Goal: Obtain resource: Download file/media

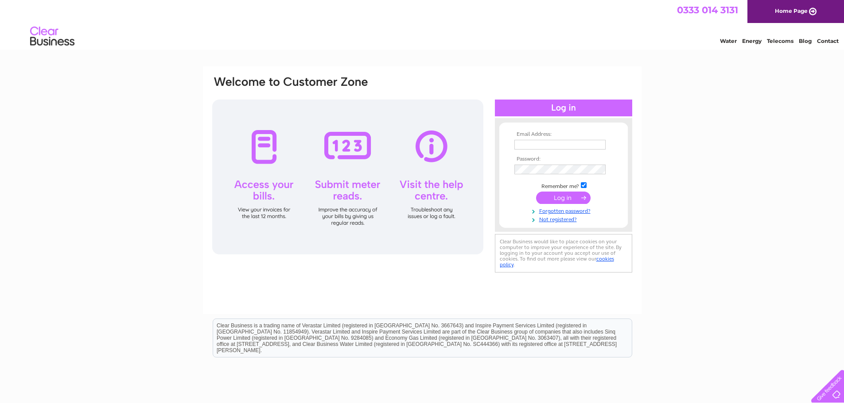
type input "purchase.ledger@crsmith.co.uk"
click at [550, 199] on input "submit" at bounding box center [563, 198] width 54 height 12
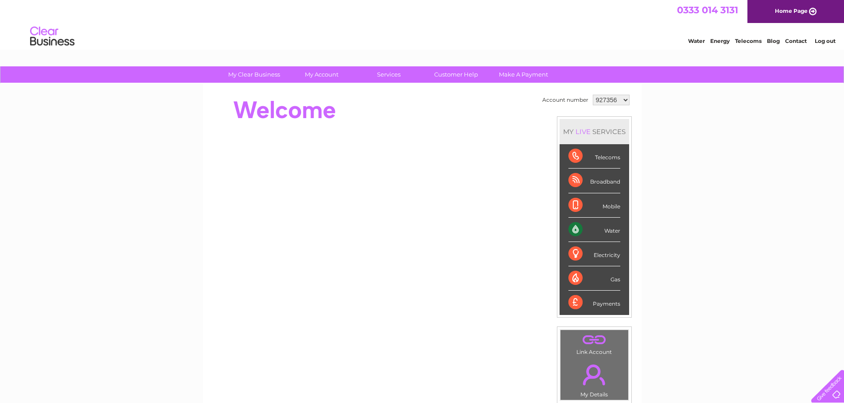
click at [624, 99] on select "927356 1097077 1097085" at bounding box center [611, 100] width 37 height 11
click at [593, 95] on select "927356 1097077 1097085" at bounding box center [611, 100] width 37 height 11
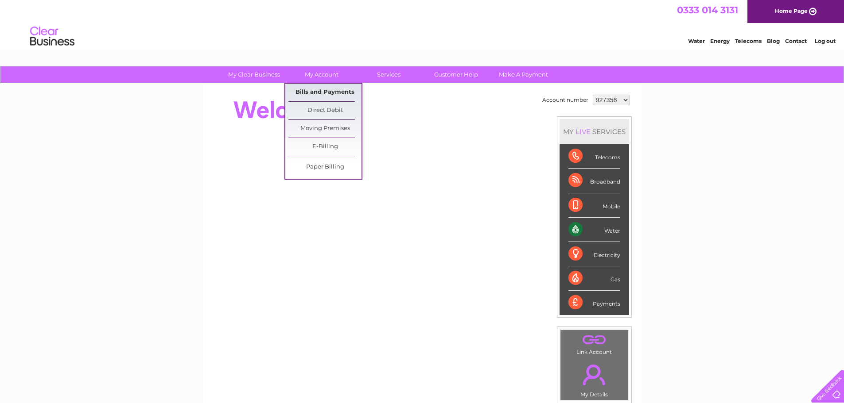
click at [326, 92] on link "Bills and Payments" at bounding box center [324, 93] width 73 height 18
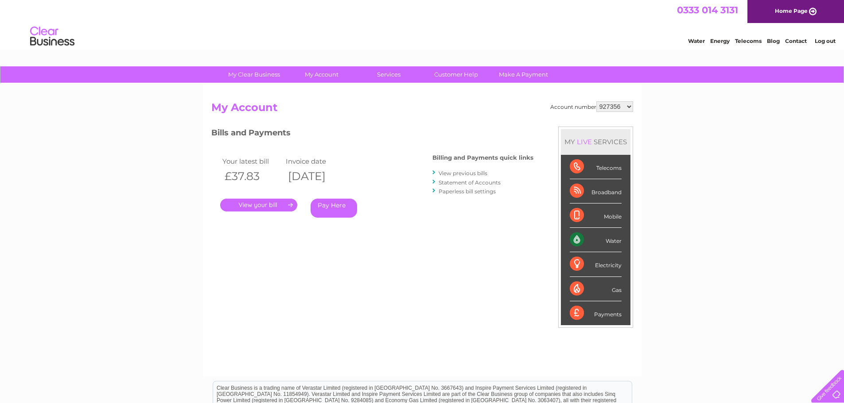
click at [262, 207] on link "." at bounding box center [258, 205] width 77 height 13
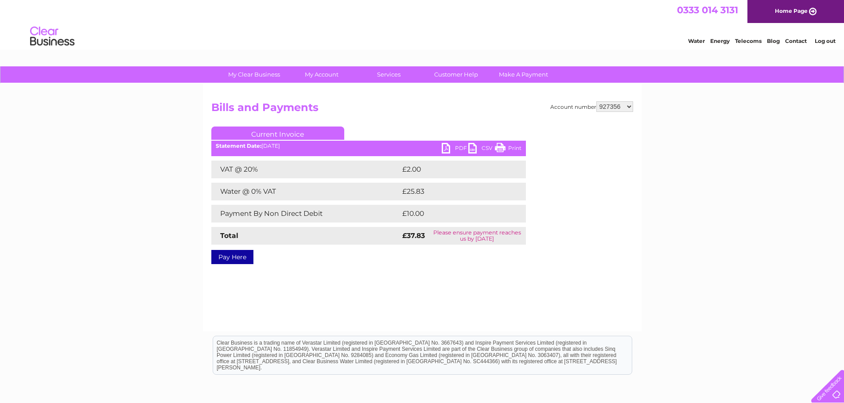
click at [454, 148] on link "PDF" at bounding box center [455, 149] width 27 height 13
click at [606, 103] on select "927356 1097077 1097085" at bounding box center [614, 106] width 37 height 11
select select "1097077"
click at [596, 101] on select "927356 1097077 1097085" at bounding box center [614, 106] width 37 height 11
click at [458, 148] on link "PDF" at bounding box center [455, 149] width 27 height 13
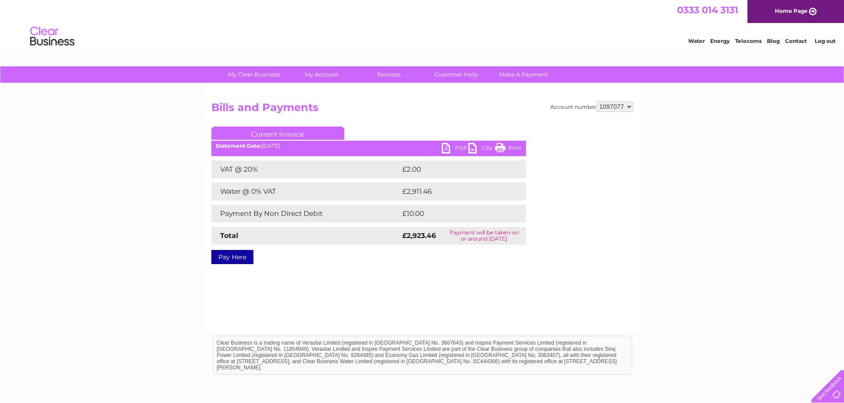
click at [616, 106] on select "927356 1097077 1097085" at bounding box center [614, 106] width 37 height 11
select select "1097085"
click at [596, 101] on select "927356 1097077 1097085" at bounding box center [614, 106] width 37 height 11
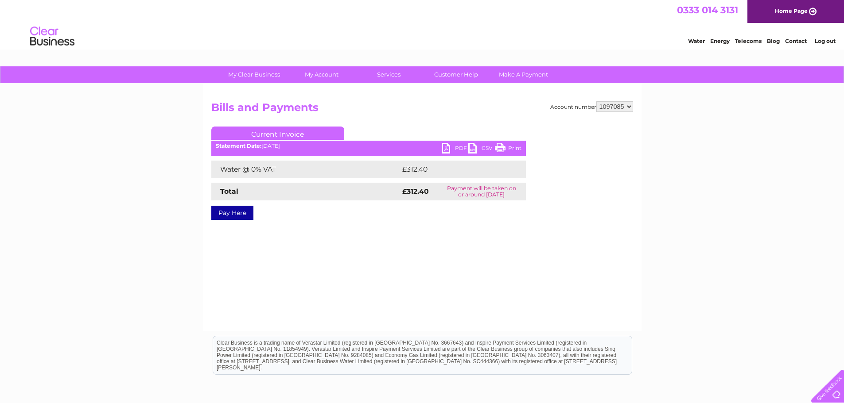
click at [463, 146] on link "PDF" at bounding box center [455, 149] width 27 height 13
